Goal: Task Accomplishment & Management: Manage account settings

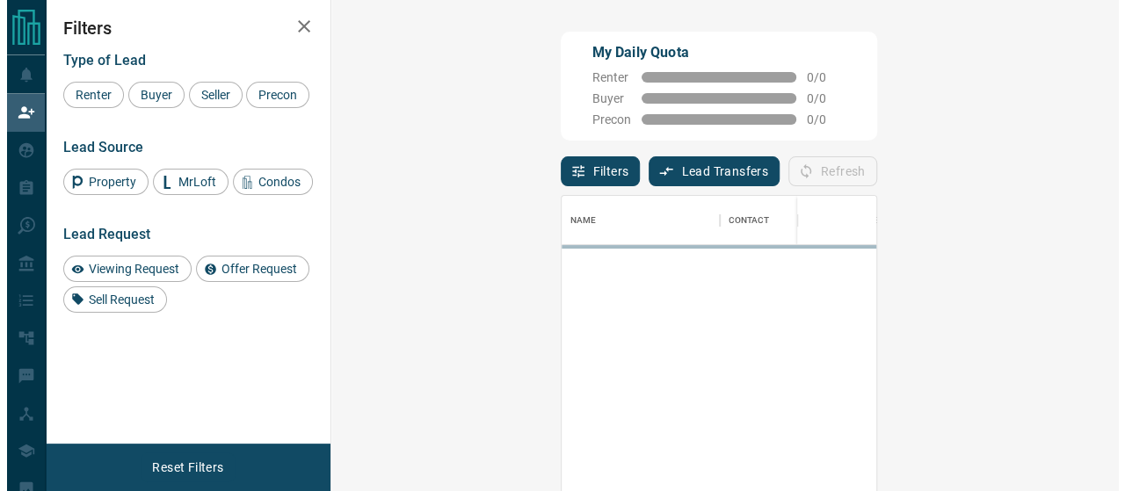
scroll to position [352, 737]
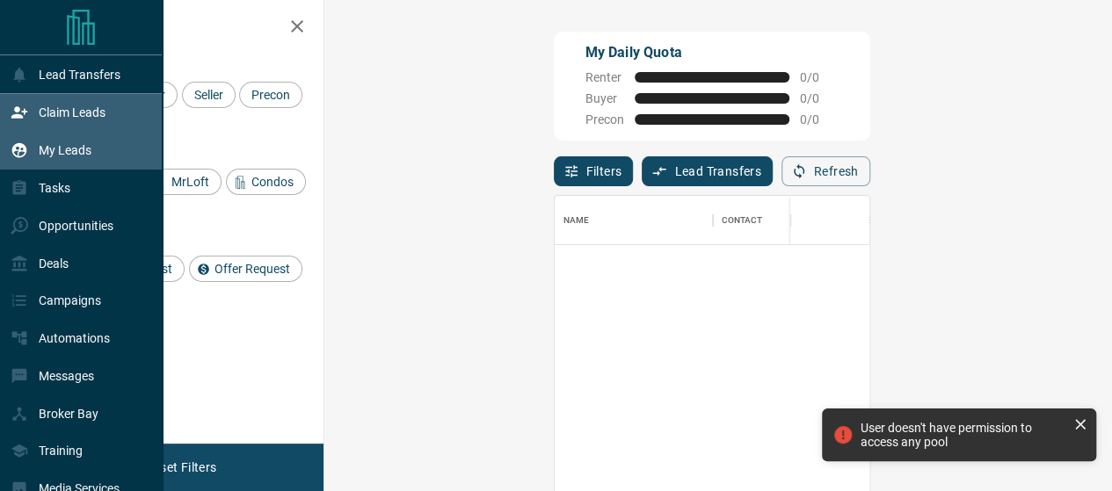
click at [78, 163] on div "My Leads" at bounding box center [51, 150] width 81 height 29
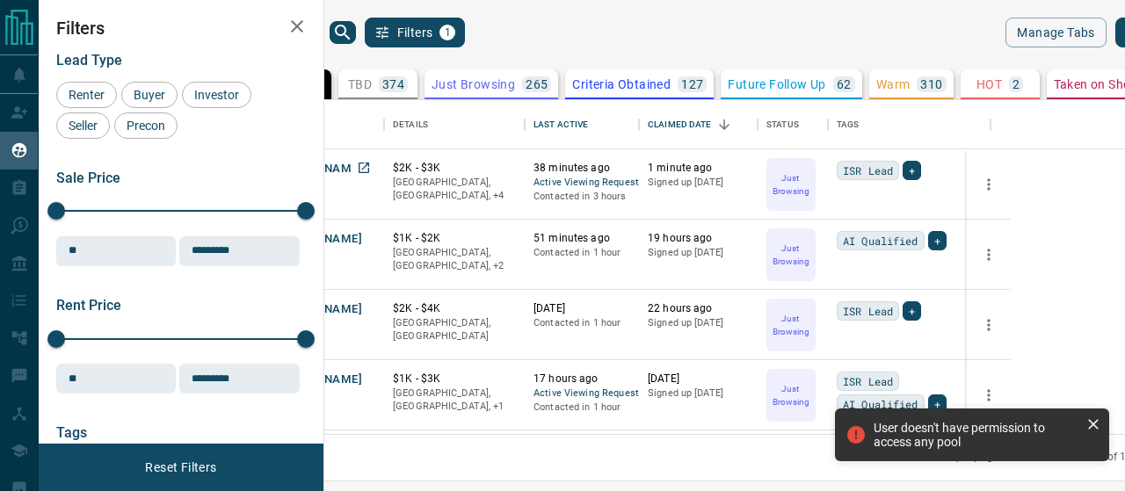
scroll to position [322, 780]
click at [362, 175] on button "[PERSON_NAME]" at bounding box center [316, 169] width 92 height 17
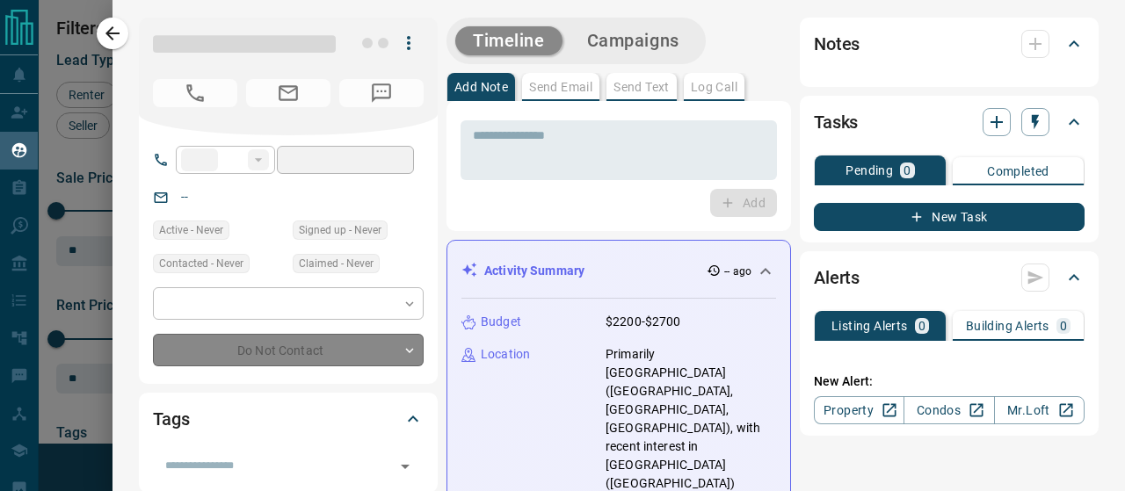
type input "**"
type input "**********"
type input "*"
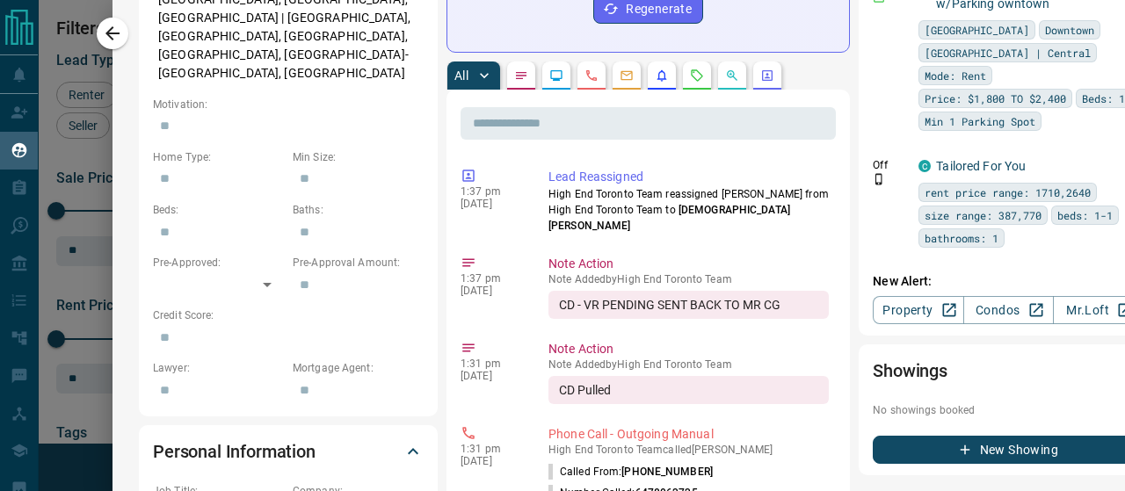
scroll to position [0, 0]
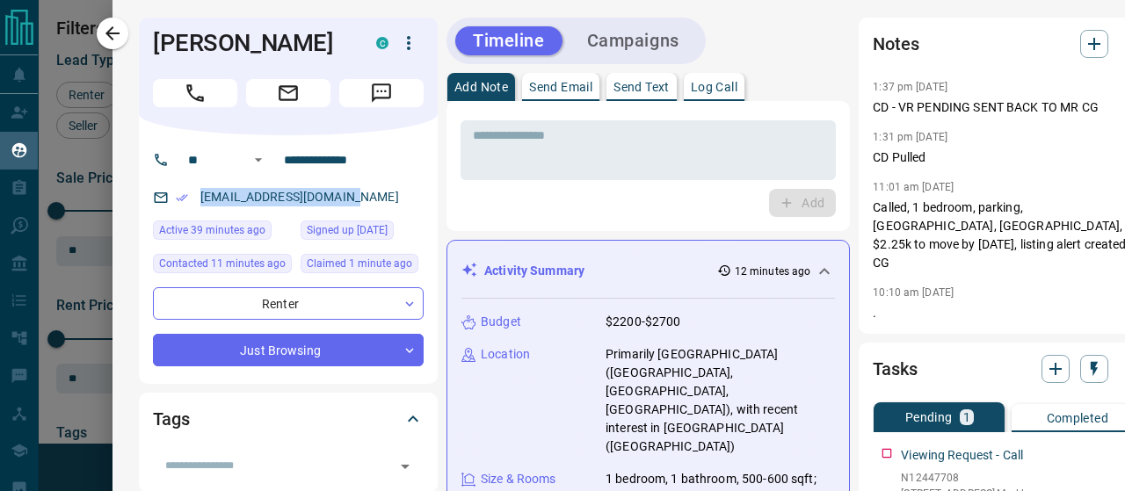
drag, startPoint x: 360, startPoint y: 200, endPoint x: 194, endPoint y: 196, distance: 166.2
click at [194, 196] on div "[EMAIL_ADDRESS][DOMAIN_NAME]" at bounding box center [288, 197] width 271 height 29
copy link "[EMAIL_ADDRESS][DOMAIN_NAME]"
